Goal: Task Accomplishment & Management: Manage account settings

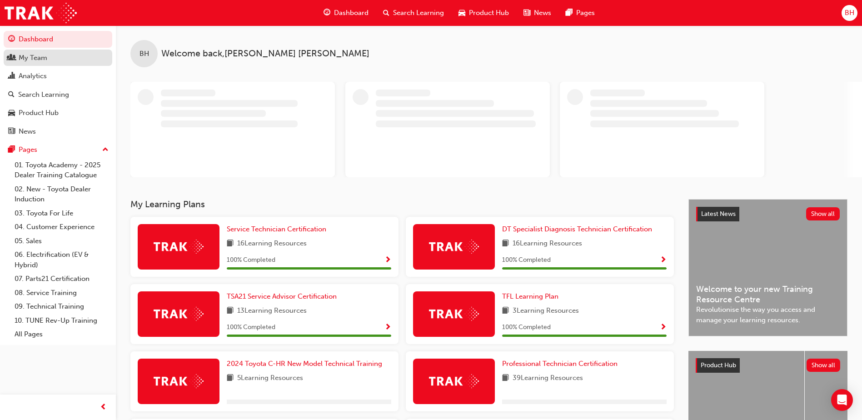
click at [33, 57] on div "My Team" at bounding box center [33, 58] width 29 height 10
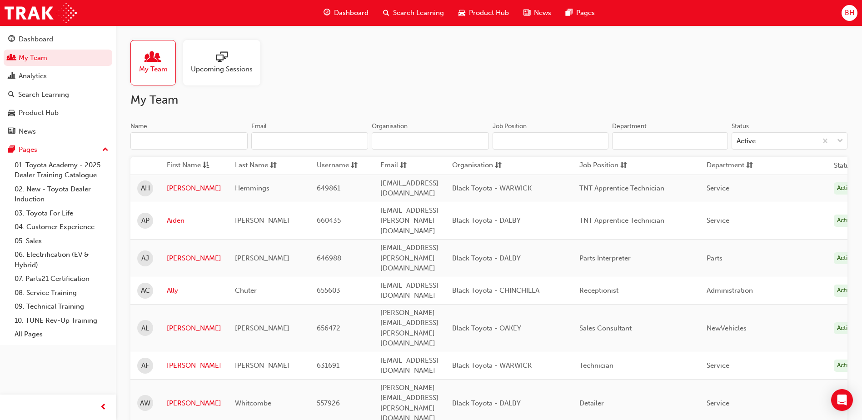
click at [167, 141] on input "Name" at bounding box center [188, 140] width 117 height 17
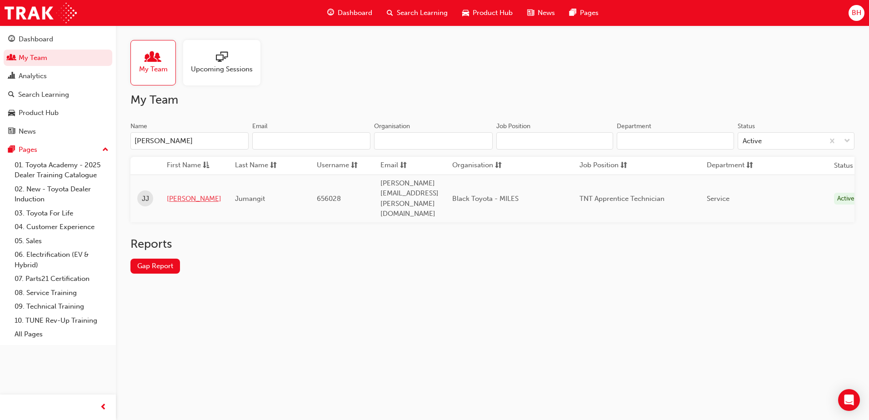
type input "jessie"
click at [180, 194] on link "Jessie" at bounding box center [194, 199] width 55 height 10
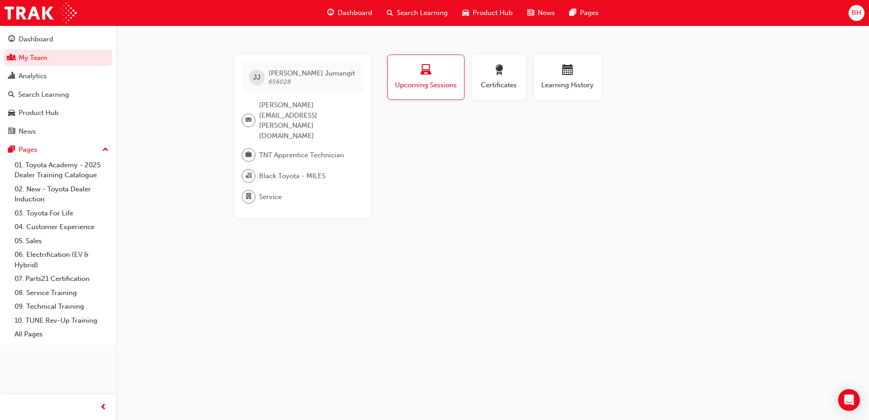
click at [425, 87] on span "Upcoming Sessions" at bounding box center [425, 85] width 63 height 10
click at [343, 11] on span "Dashboard" at bounding box center [355, 13] width 35 height 10
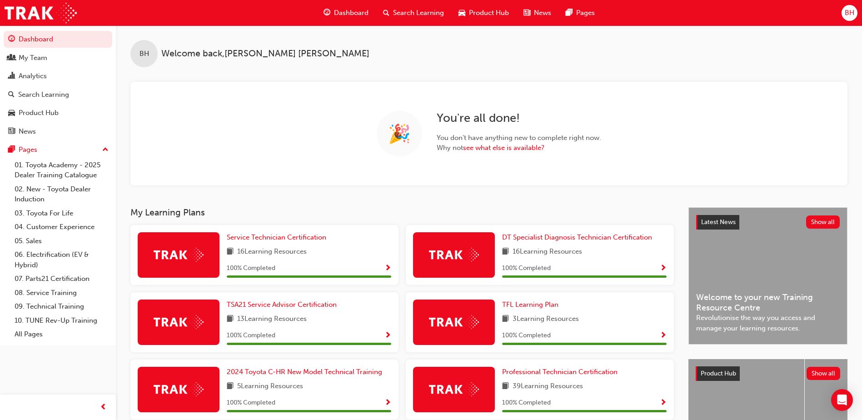
scroll to position [45, 0]
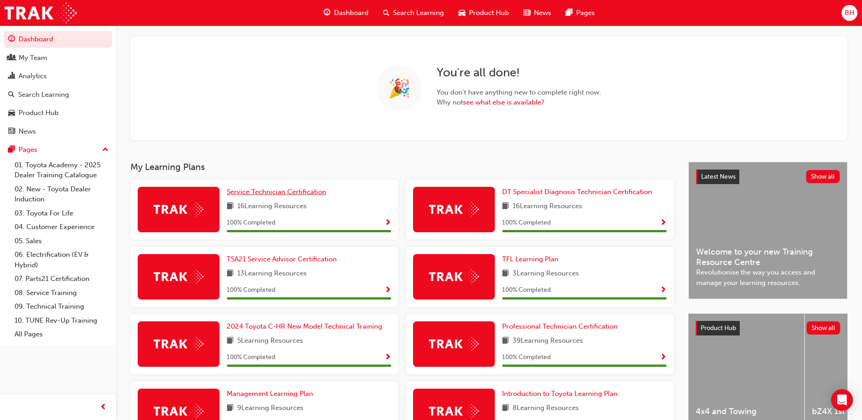
click at [268, 191] on span "Service Technician Certification" at bounding box center [277, 192] width 100 height 8
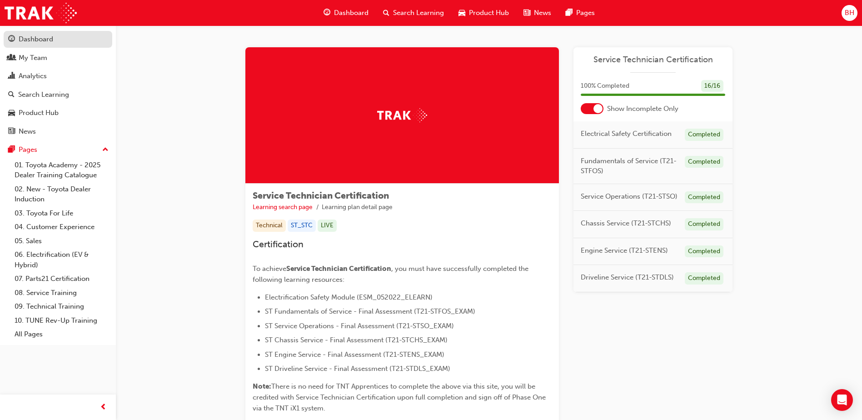
click at [31, 40] on div "Dashboard" at bounding box center [36, 39] width 35 height 10
